Goal: Task Accomplishment & Management: Complete application form

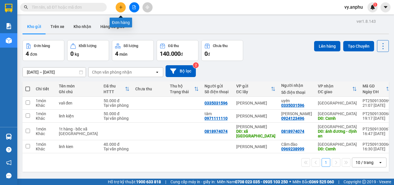
click at [119, 11] on button at bounding box center [121, 7] width 10 height 10
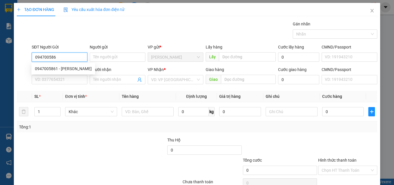
type input "0947005861"
click at [56, 69] on div "0947005861 - [PERSON_NAME]" at bounding box center [63, 68] width 57 height 6
type input "kiên"
type input "0339701307"
type input "anh thùy"
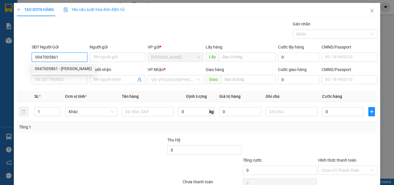
type input "N3 Hoa Mặt Trời"
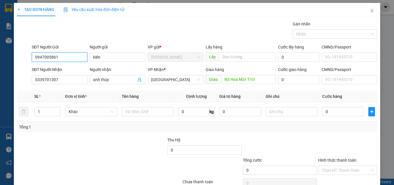
type input "100.000"
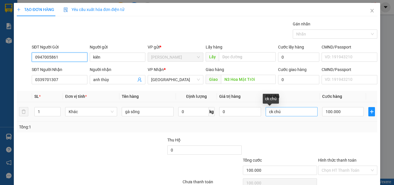
type input "0947005861"
drag, startPoint x: 293, startPoint y: 112, endPoint x: 213, endPoint y: 111, distance: 80.1
click at [218, 111] on tr "1 Khác gà sống 0 kg 0 ck chú 100.000" at bounding box center [197, 111] width 360 height 19
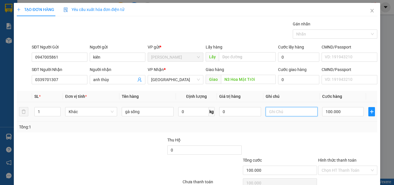
scroll to position [29, 0]
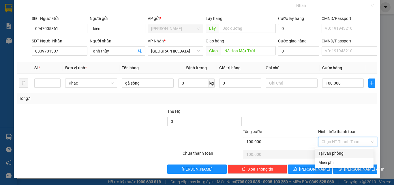
click at [359, 140] on input "Hình thức thanh toán" at bounding box center [345, 141] width 48 height 9
click at [341, 154] on div "Tại văn phòng" at bounding box center [344, 153] width 52 height 6
type input "0"
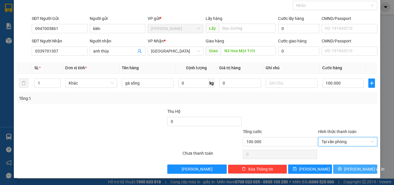
click at [352, 172] on span "[PERSON_NAME] và In" at bounding box center [364, 169] width 40 height 6
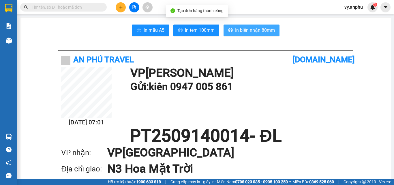
click at [255, 32] on span "In biên nhận 80mm" at bounding box center [255, 30] width 40 height 7
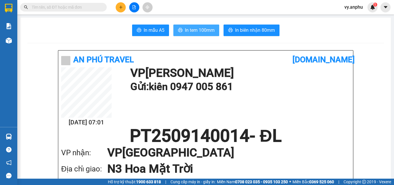
click at [206, 31] on span "In tem 100mm" at bounding box center [200, 30] width 30 height 7
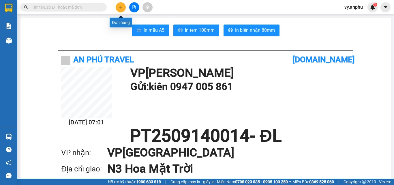
click at [118, 7] on button at bounding box center [121, 7] width 10 height 10
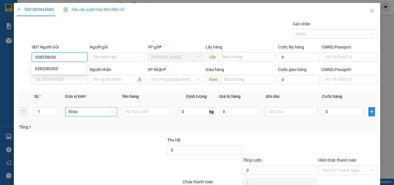
type input "0385386505"
click at [59, 65] on div "0385386505" at bounding box center [59, 68] width 48 height 6
type input "0918585810"
type input "n3 [GEOGRAPHIC_DATA]"
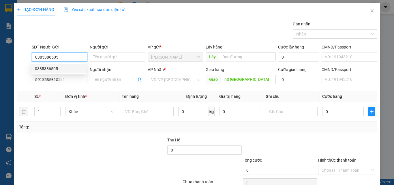
type input "50.000"
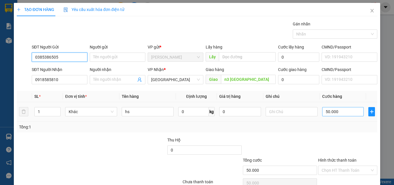
type input "0385386505"
click at [336, 114] on input "50.000" at bounding box center [343, 111] width 42 height 9
type input "0"
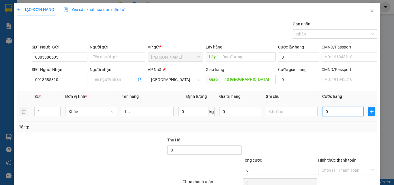
type input "1"
type input "01"
type input "10"
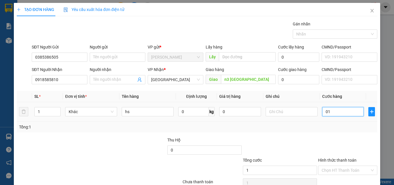
type input "010"
type input "100"
type input "0.100"
type input "100.000"
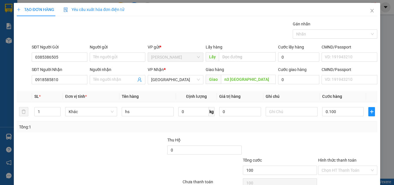
type input "100.000"
click at [338, 131] on div "Tổng: 1" at bounding box center [197, 126] width 360 height 11
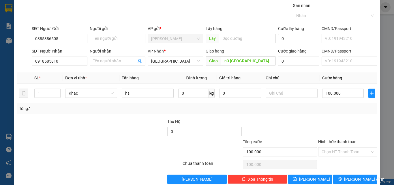
scroll to position [29, 0]
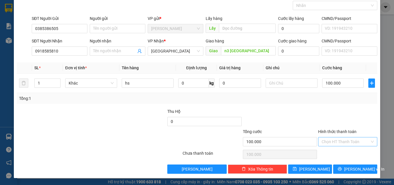
click at [349, 142] on input "Hình thức thanh toán" at bounding box center [345, 141] width 48 height 9
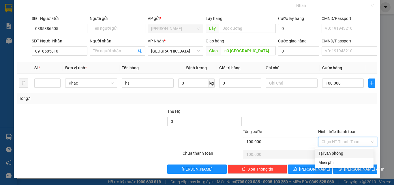
click at [347, 150] on div "Tại văn phòng" at bounding box center [344, 153] width 52 height 6
type input "0"
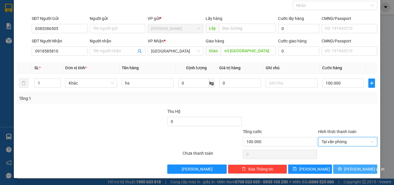
click at [355, 173] on button "[PERSON_NAME] và In" at bounding box center [355, 168] width 44 height 9
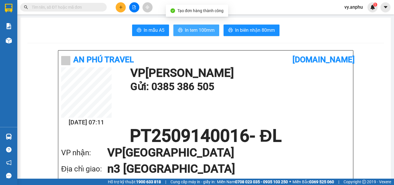
drag, startPoint x: 190, startPoint y: 32, endPoint x: 169, endPoint y: 29, distance: 21.0
click at [190, 32] on span "In tem 100mm" at bounding box center [200, 30] width 30 height 7
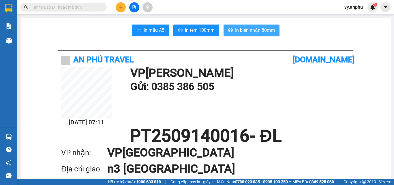
click at [263, 34] on button "In biên nhận 80mm" at bounding box center [251, 31] width 56 height 12
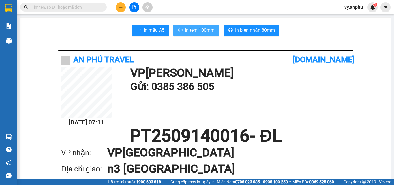
click at [207, 28] on span "In tem 100mm" at bounding box center [200, 30] width 30 height 7
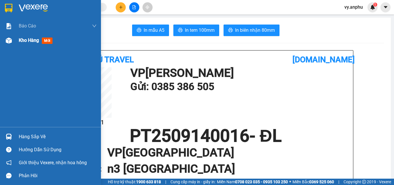
drag, startPoint x: 17, startPoint y: 43, endPoint x: 0, endPoint y: 41, distance: 16.9
click at [17, 43] on div "Kho hàng mới" at bounding box center [50, 40] width 101 height 14
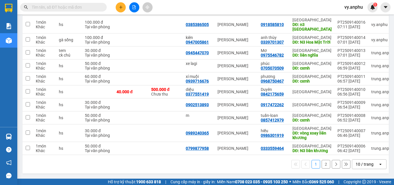
scroll to position [88, 0]
click at [360, 168] on div "10 / trang" at bounding box center [365, 163] width 26 height 9
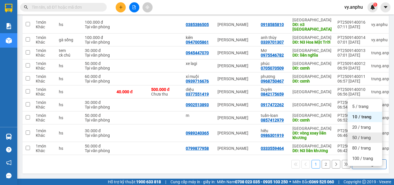
click at [355, 135] on span "50 / trang" at bounding box center [361, 138] width 18 height 6
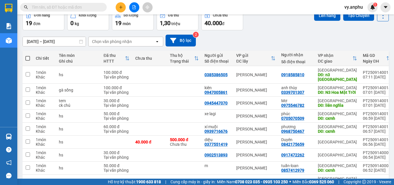
scroll to position [30, 0]
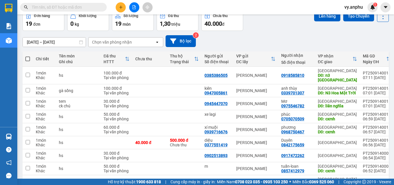
click at [27, 61] on span at bounding box center [27, 58] width 5 height 5
click at [28, 56] on input "checkbox" at bounding box center [28, 56] width 0 height 0
checkbox input "true"
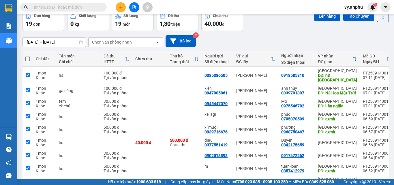
checkbox input "true"
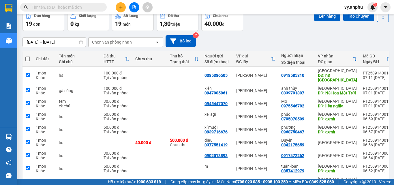
checkbox input "true"
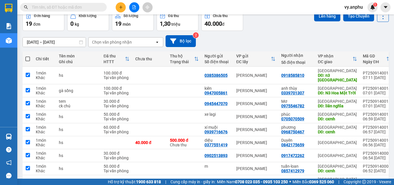
checkbox input "true"
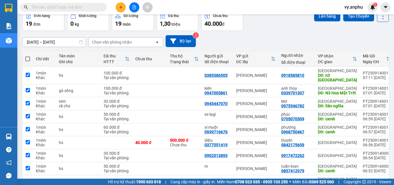
checkbox input "true"
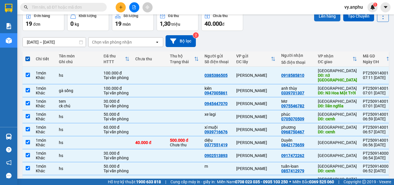
click at [327, 20] on button "Lên hàng" at bounding box center [327, 16] width 26 height 10
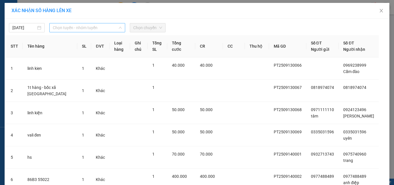
click at [64, 27] on span "Chọn tuyến - nhóm tuyến" at bounding box center [87, 27] width 69 height 9
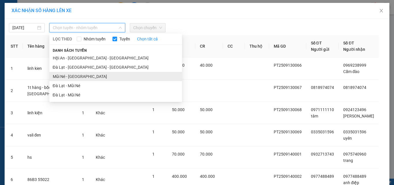
click at [76, 75] on li "Mũi Né - [GEOGRAPHIC_DATA]" at bounding box center [115, 76] width 133 height 9
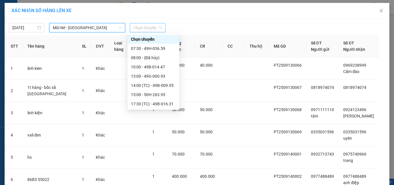
click at [149, 25] on span "Chọn chuyến" at bounding box center [147, 27] width 29 height 9
click at [157, 45] on div "07:30 - 49H-036.59" at bounding box center [153, 48] width 45 height 6
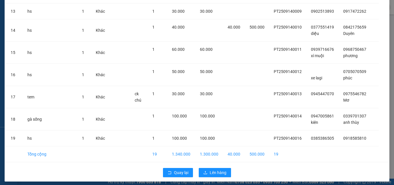
scroll to position [327, 0]
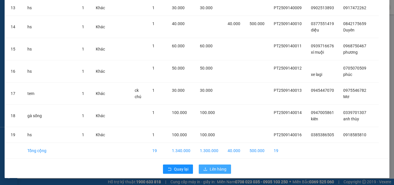
click at [221, 172] on button "Lên hàng" at bounding box center [215, 168] width 32 height 9
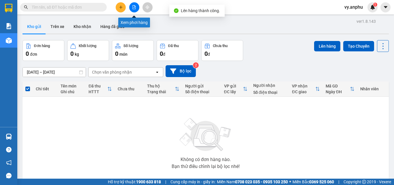
click at [133, 9] on icon "file-add" at bounding box center [134, 7] width 3 height 4
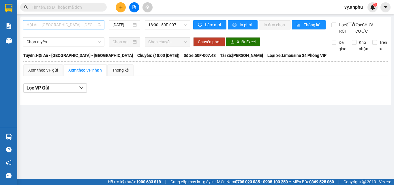
click at [88, 28] on span "Hội An - [GEOGRAPHIC_DATA] - [GEOGRAPHIC_DATA]" at bounding box center [64, 24] width 74 height 9
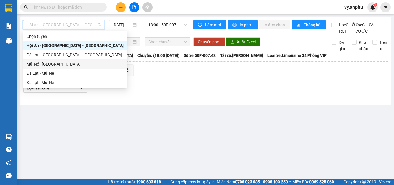
click at [60, 61] on div "Mũi Né - [GEOGRAPHIC_DATA]" at bounding box center [75, 63] width 104 height 9
type input "[DATE]"
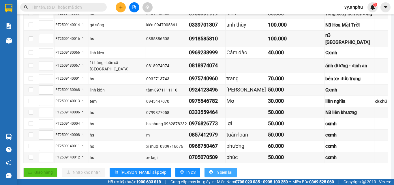
scroll to position [115, 0]
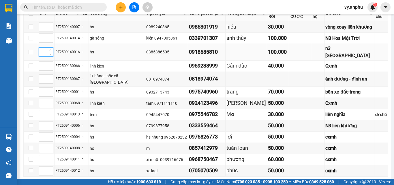
click at [41, 48] on input at bounding box center [46, 52] width 14 height 9
type input "1"
click at [41, 110] on input at bounding box center [46, 114] width 14 height 9
type input "2"
click at [45, 35] on input at bounding box center [46, 38] width 14 height 9
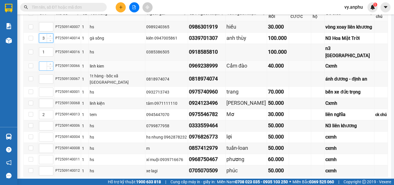
type input "3"
click at [42, 62] on input at bounding box center [46, 66] width 14 height 9
type input "4"
click at [43, 133] on input at bounding box center [46, 137] width 14 height 9
type input "5"
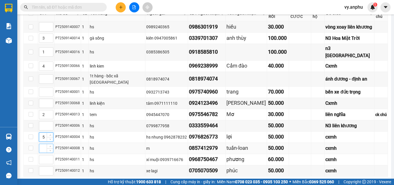
click at [44, 144] on input at bounding box center [46, 148] width 14 height 9
type input "6"
click at [44, 155] on input at bounding box center [46, 159] width 14 height 9
type input "7"
click at [43, 166] on input at bounding box center [46, 170] width 14 height 9
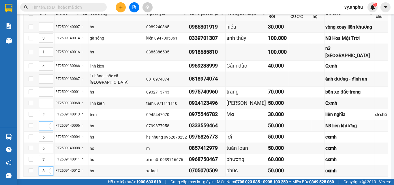
type input "8"
click at [43, 121] on input at bounding box center [46, 125] width 14 height 9
type input "11"
click at [43, 88] on input at bounding box center [46, 92] width 14 height 9
click at [44, 99] on input at bounding box center [46, 103] width 14 height 9
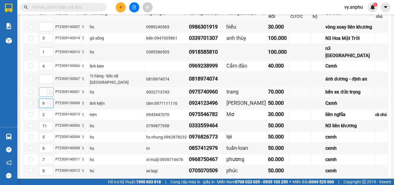
type input "9"
click at [43, 88] on input at bounding box center [46, 92] width 14 height 9
click at [43, 75] on input at bounding box center [46, 79] width 14 height 9
click at [44, 27] on input at bounding box center [46, 26] width 14 height 9
type input "11"
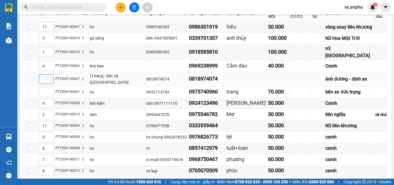
click at [43, 75] on input at bounding box center [46, 79] width 14 height 9
type input "10"
click at [44, 88] on input at bounding box center [46, 92] width 14 height 9
type input "2"
click at [127, 182] on span "[PERSON_NAME] sắp xếp" at bounding box center [143, 185] width 46 height 6
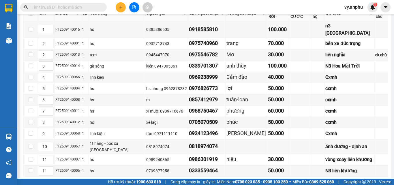
click at [175, 181] on button "In DS" at bounding box center [187, 185] width 25 height 9
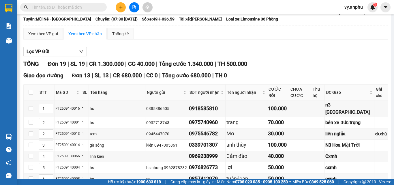
scroll to position [29, 0]
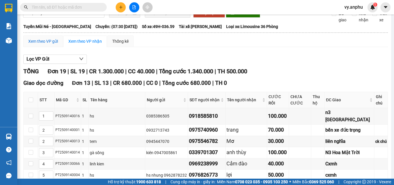
click at [53, 44] on div "Xem theo VP gửi" at bounding box center [43, 41] width 30 height 6
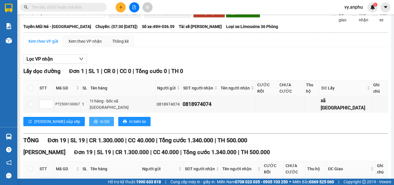
click at [100, 118] on span "In DS" at bounding box center [104, 121] width 9 height 6
click at [95, 44] on div "Xem theo VP nhận" at bounding box center [84, 41] width 33 height 6
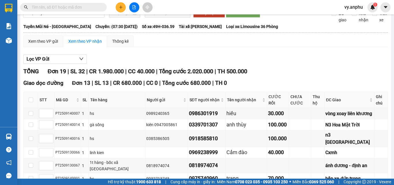
type input "11"
type input "3"
type input "1"
type input "4"
type input "10"
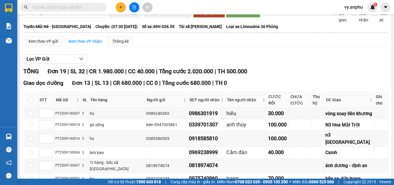
type input "2"
type input "9"
type input "2"
type input "11"
type input "5"
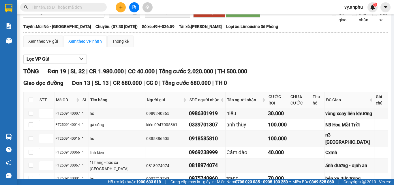
type input "6"
type input "7"
type input "8"
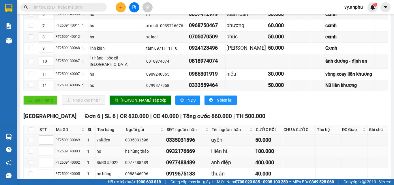
scroll to position [216, 0]
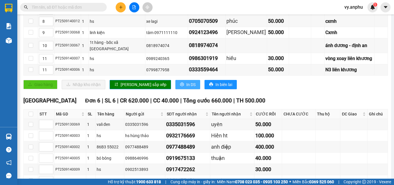
click at [186, 81] on span "In DS" at bounding box center [190, 84] width 9 height 6
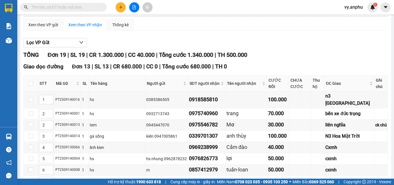
scroll to position [43, 0]
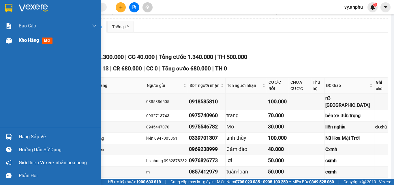
click at [35, 45] on div "Kho hàng mới" at bounding box center [58, 40] width 78 height 14
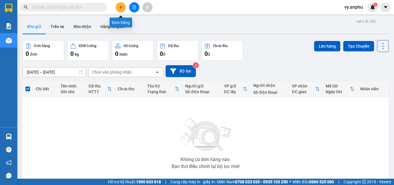
click at [123, 6] on icon "plus" at bounding box center [121, 7] width 4 height 4
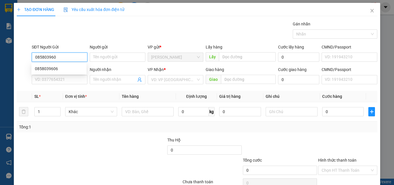
type input "0858039606"
click at [59, 69] on div "0858039606" at bounding box center [59, 68] width 48 height 6
type input "n3 gộp"
type input "250.000"
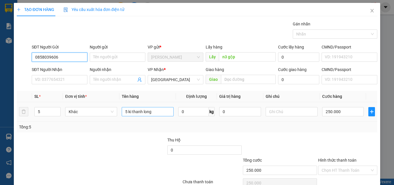
type input "0858039606"
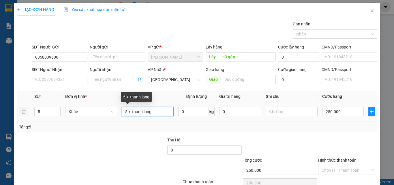
drag, startPoint x: 156, startPoint y: 109, endPoint x: 102, endPoint y: 105, distance: 54.3
click at [103, 105] on tr "5 Khác 5 ki thanh long 0 kg 0 250.000" at bounding box center [197, 111] width 360 height 19
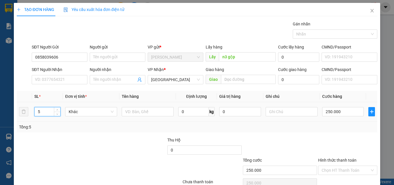
click at [25, 108] on tr "5 Khác 0 kg 0 250.000" at bounding box center [197, 111] width 360 height 19
type input "1"
click at [133, 112] on input "text" at bounding box center [148, 111] width 52 height 9
type input "1t hàng"
type input "0"
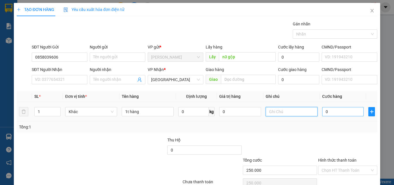
type input "0"
type input "5"
click at [332, 112] on input "0" at bounding box center [343, 111] width 42 height 9
type input "5"
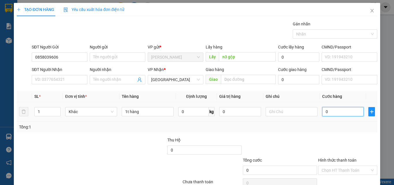
type input "5"
type input "50"
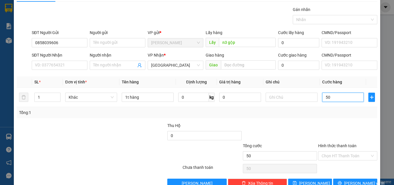
scroll to position [29, 0]
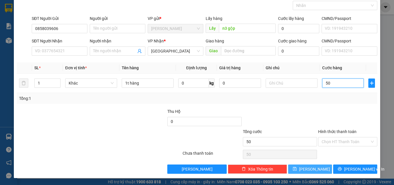
type input "50"
type input "50.000"
click at [325, 167] on button "[PERSON_NAME]" at bounding box center [310, 168] width 44 height 9
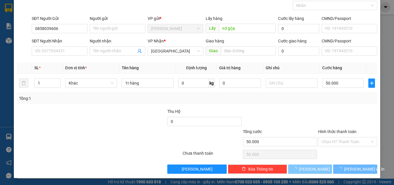
type input "0"
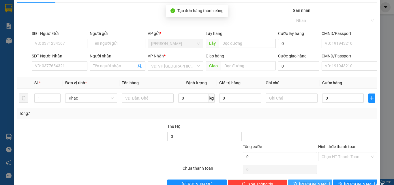
scroll to position [0, 0]
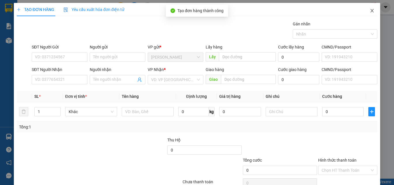
drag, startPoint x: 368, startPoint y: 11, endPoint x: 332, endPoint y: 6, distance: 36.9
click at [370, 11] on icon "close" at bounding box center [372, 10] width 5 height 5
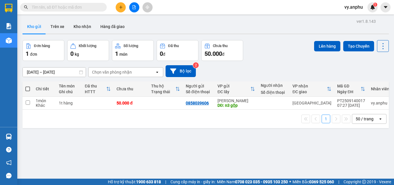
click at [27, 89] on span at bounding box center [27, 88] width 5 height 5
click at [28, 86] on input "checkbox" at bounding box center [28, 86] width 0 height 0
checkbox input "true"
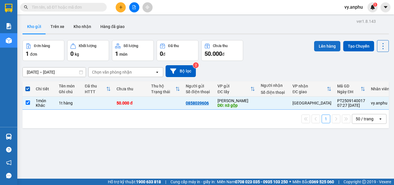
click at [321, 45] on button "Lên hàng" at bounding box center [327, 46] width 26 height 10
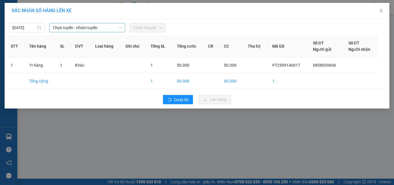
click at [81, 27] on span "Chọn tuyến - nhóm tuyến" at bounding box center [87, 27] width 69 height 9
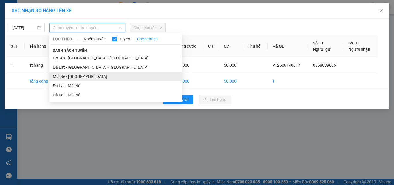
click at [86, 77] on li "Mũi Né - [GEOGRAPHIC_DATA]" at bounding box center [115, 76] width 133 height 9
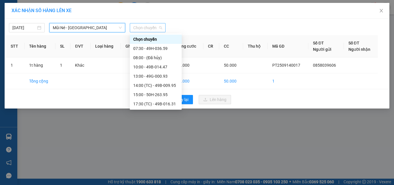
click at [156, 29] on span "Chọn chuyến" at bounding box center [147, 27] width 29 height 9
drag, startPoint x: 155, startPoint y: 46, endPoint x: 134, endPoint y: 36, distance: 23.2
click at [154, 46] on div "07:30 - 49H-036.59" at bounding box center [155, 48] width 45 height 6
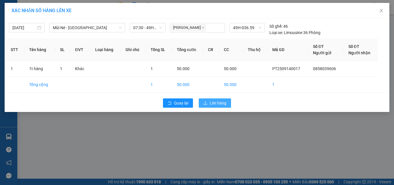
click at [210, 107] on button "Lên hàng" at bounding box center [215, 102] width 32 height 9
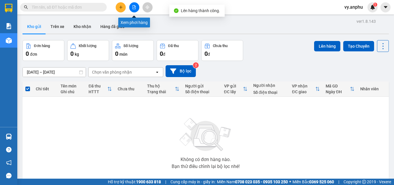
click at [135, 5] on button at bounding box center [134, 7] width 10 height 10
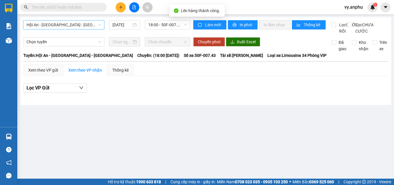
click at [70, 25] on span "Hội An - [GEOGRAPHIC_DATA] - [GEOGRAPHIC_DATA]" at bounding box center [64, 24] width 74 height 9
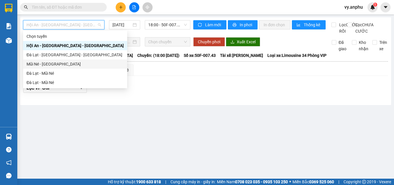
drag, startPoint x: 56, startPoint y: 63, endPoint x: 97, endPoint y: 51, distance: 42.9
click at [56, 63] on div "Mũi Né - [GEOGRAPHIC_DATA]" at bounding box center [75, 64] width 97 height 6
type input "[DATE]"
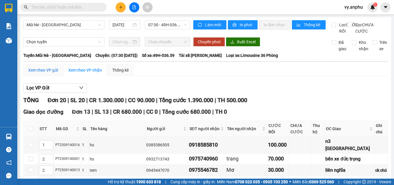
click at [50, 73] on div "Xem theo VP gửi" at bounding box center [43, 70] width 30 height 6
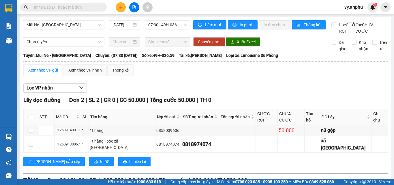
scroll to position [29, 0]
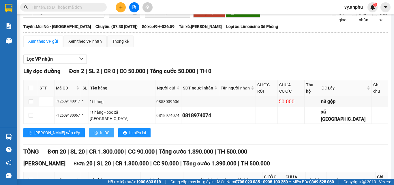
click at [100, 129] on span "In DS" at bounding box center [104, 132] width 9 height 6
